Goal: Transaction & Acquisition: Purchase product/service

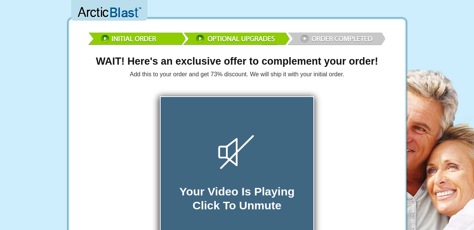
click at [235, 150] on icon at bounding box center [237, 152] width 38 height 35
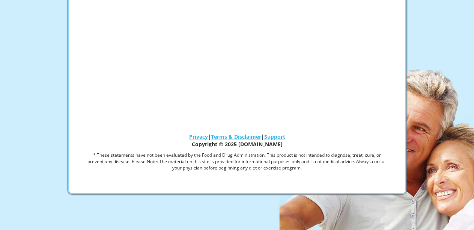
scroll to position [157, 0]
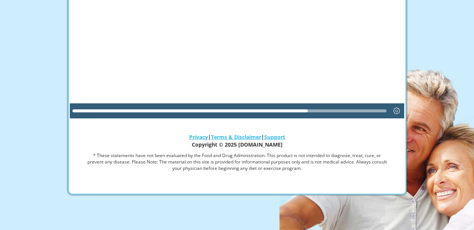
click at [306, 98] on div at bounding box center [237, 24] width 335 height 189
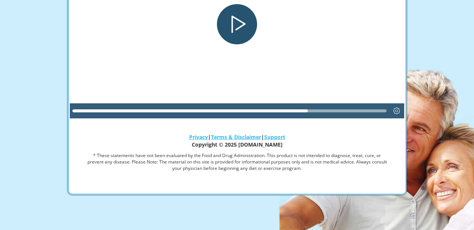
click at [322, 108] on div at bounding box center [229, 111] width 315 height 12
click at [315, 109] on div at bounding box center [229, 110] width 315 height 3
drag, startPoint x: 308, startPoint y: 109, endPoint x: 370, endPoint y: 106, distance: 61.7
click at [367, 107] on div at bounding box center [229, 111] width 315 height 12
click at [378, 109] on div at bounding box center [229, 111] width 315 height 12
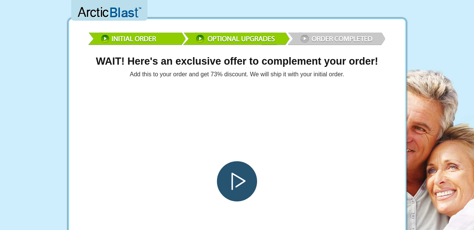
scroll to position [0, 0]
click at [320, 37] on img at bounding box center [237, 38] width 300 height 22
click at [305, 36] on img at bounding box center [237, 38] width 300 height 22
click at [239, 179] on div "Play" at bounding box center [237, 181] width 40 height 40
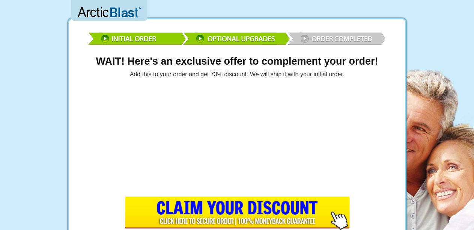
click at [305, 39] on img at bounding box center [237, 38] width 300 height 22
click at [305, 41] on img at bounding box center [237, 38] width 300 height 22
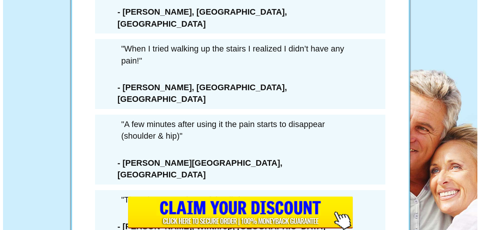
scroll to position [4389, 0]
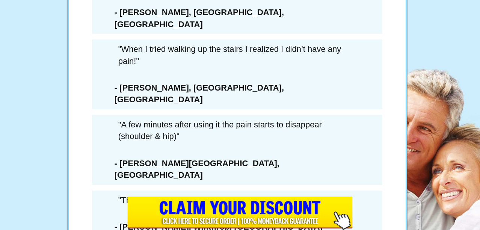
click at [125, 104] on div "6 Extra Bottles Of ArcticBlast For Just $162.00 PLUS Free Shipping (a savings o…" at bounding box center [237, 151] width 225 height 429
click at [153, 105] on div "LAST CHANCE SAVE $432 SAVE 73%" at bounding box center [237, 85] width 214 height 229
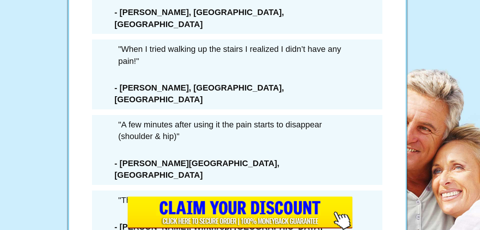
click at [125, 104] on div "6 Extra Bottles Of ArcticBlast For Just $162.00 PLUS Free Shipping (a savings o…" at bounding box center [237, 151] width 225 height 429
click at [126, 104] on div "6 Extra Bottles Of ArcticBlast For Just $162.00 PLUS Free Shipping (a savings o…" at bounding box center [237, 151] width 225 height 429
click at [130, 104] on div "LAST CHANCE SAVE $432 SAVE 73%" at bounding box center [237, 85] width 214 height 229
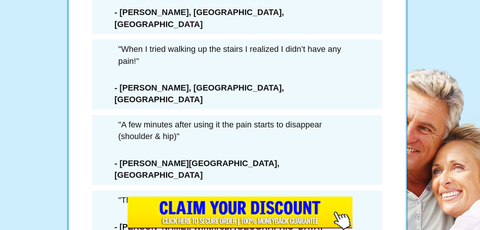
click at [110, 103] on div "× WAIT! YOU MUST CONFIRM THAT YOU’RE PASSING ON THIS DEAL FOREVER... 6 Extra Bo…" at bounding box center [240, 115] width 480 height 230
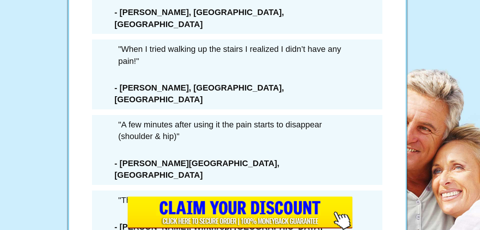
click at [117, 104] on div "× WAIT! YOU MUST CONFIRM THAT YOU’RE PASSING ON THIS DEAL FOREVER... 6 Extra Bo…" at bounding box center [240, 115] width 480 height 230
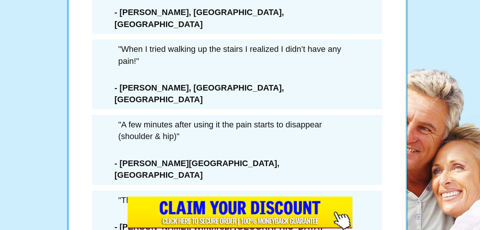
click at [117, 104] on div "× WAIT! YOU MUST CONFIRM THAT YOU’RE PASSING ON THIS DEAL FOREVER... 6 Extra Bo…" at bounding box center [240, 115] width 480 height 230
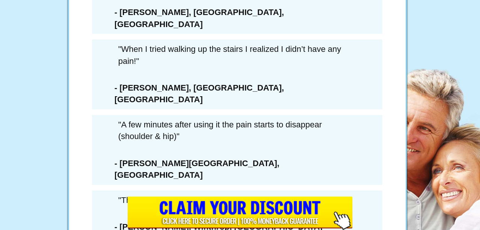
click at [117, 105] on div "× WAIT! YOU MUST CONFIRM THAT YOU’RE PASSING ON THIS DEAL FOREVER... 6 Extra Bo…" at bounding box center [240, 115] width 480 height 230
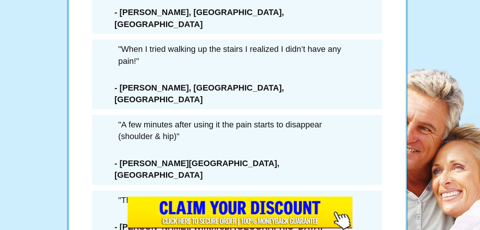
scroll to position [153, 0]
click at [280, 137] on li "I understand that once I leave this page, if I want this amount of Arctic Blast…" at bounding box center [249, 121] width 189 height 43
click at [284, 137] on li "I understand that once I leave this page, if I want this amount of Arctic Blast…" at bounding box center [249, 121] width 189 height 43
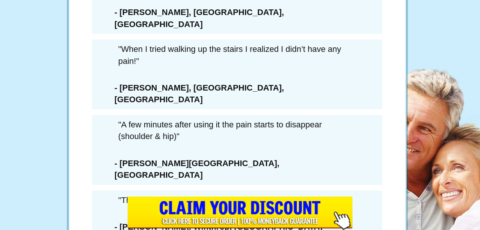
click at [279, 137] on div "LAST CHANCE SAVE $432 SAVE 73%" at bounding box center [237, 85] width 214 height 229
click at [278, 137] on div "LAST CHANCE SAVE $432 SAVE 73%" at bounding box center [237, 85] width 214 height 229
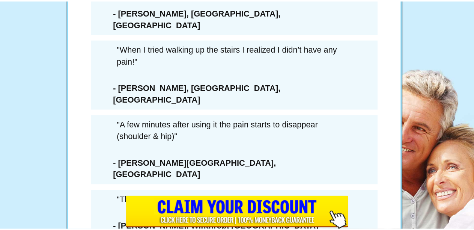
scroll to position [176, 0]
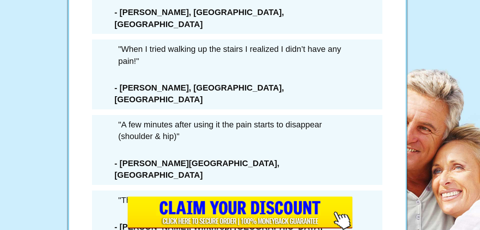
click at [416, 60] on div "× WAIT! YOU MUST CONFIRM THAT YOU’RE PASSING ON THIS DEAL FOREVER... 6 Extra Bo…" at bounding box center [240, 115] width 480 height 230
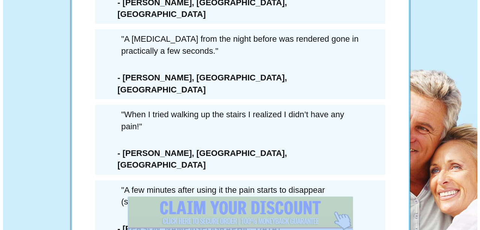
scroll to position [4337, 0]
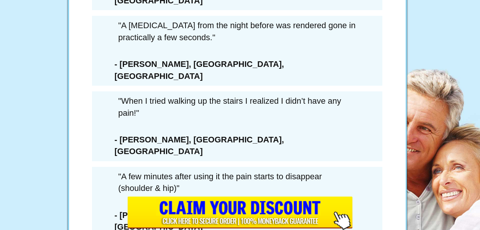
scroll to position [0, 0]
click at [126, 157] on div "6 Extra Bottles Of ArcticBlast For Just $162.00 PLUS Free Shipping (a savings o…" at bounding box center [237, 151] width 225 height 429
click at [343, 142] on div "6 Extra Bottles Of ArcticBlast For Just $162.00 PLUS Free Shipping (a savings o…" at bounding box center [237, 151] width 225 height 429
click at [344, 142] on div "6 Extra Bottles Of ArcticBlast For Just $162.00 PLUS Free Shipping (a savings o…" at bounding box center [237, 151] width 225 height 429
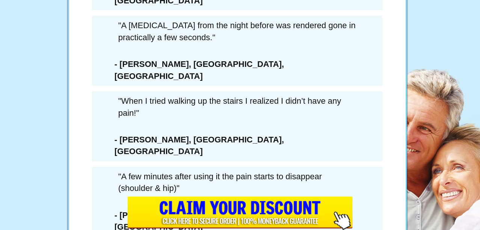
click at [341, 155] on div "6 Extra Bottles Of ArcticBlast For Just $162.00 PLUS Free Shipping (a savings o…" at bounding box center [237, 151] width 225 height 429
click at [287, 156] on div "LAST CHANCE SAVE $432 SAVE 73%" at bounding box center [237, 85] width 214 height 229
click at [288, 157] on div "LAST CHANCE SAVE $432 SAVE 73%" at bounding box center [237, 85] width 214 height 229
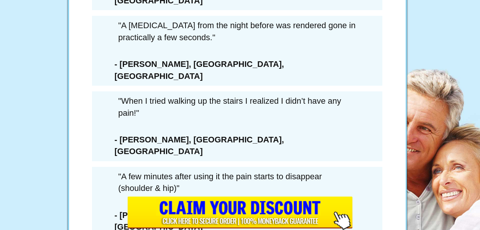
click at [147, 158] on div "LAST CHANCE SAVE $432" at bounding box center [162, 147] width 64 height 64
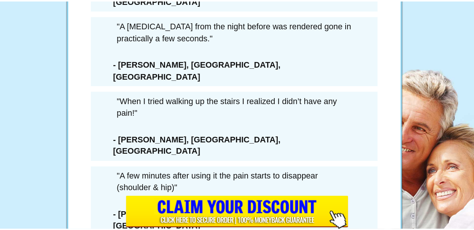
scroll to position [338, 0]
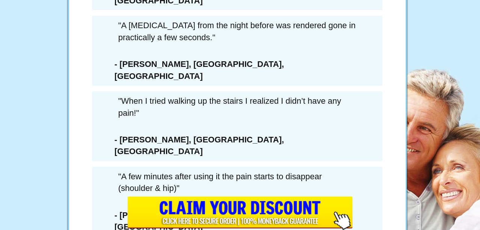
drag, startPoint x: 388, startPoint y: 192, endPoint x: 240, endPoint y: 189, distance: 148.4
click at [388, 192] on div "× WAIT! YOU MUST CONFIRM THAT YOU’RE PASSING ON THIS DEAL FOREVER... 6 Extra Bo…" at bounding box center [240, 115] width 480 height 230
